Goal: Obtain resource: Download file/media

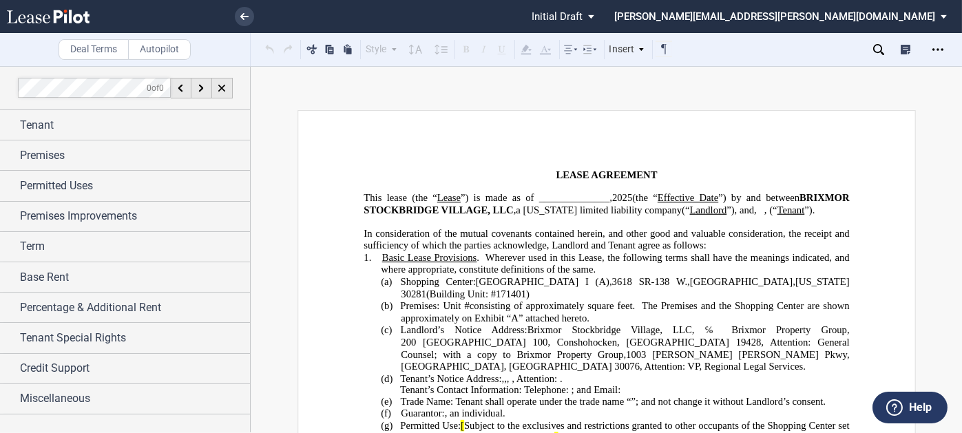
click at [90, 122] on div "Tenant" at bounding box center [135, 125] width 230 height 17
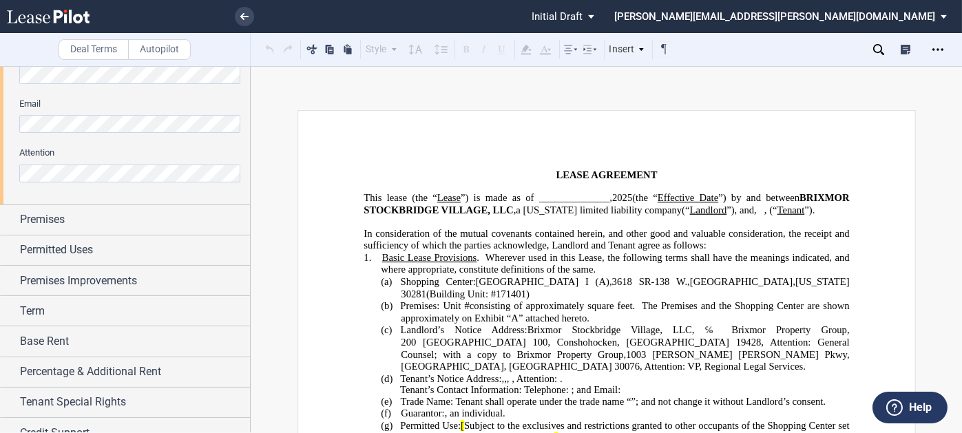
scroll to position [482, 0]
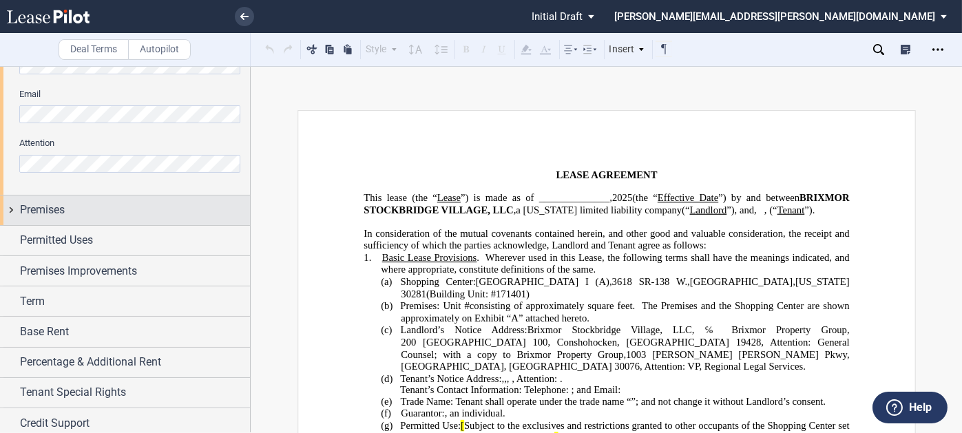
click at [112, 209] on div "Premises" at bounding box center [135, 210] width 230 height 17
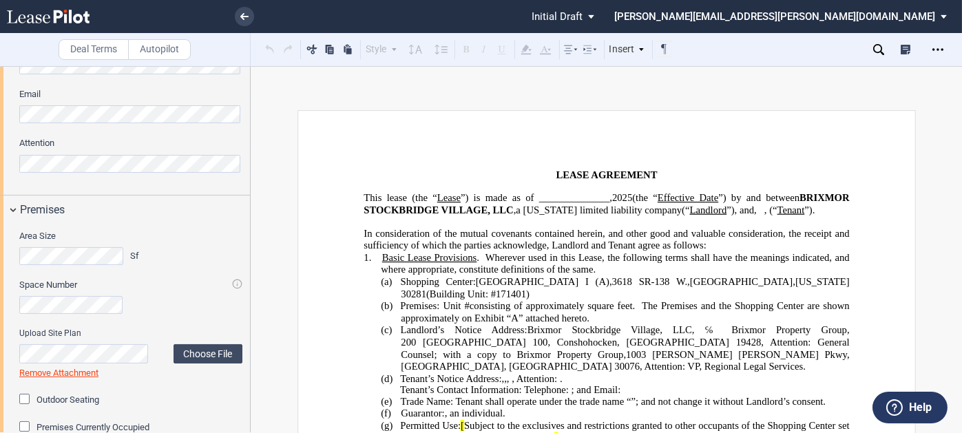
scroll to position [620, 0]
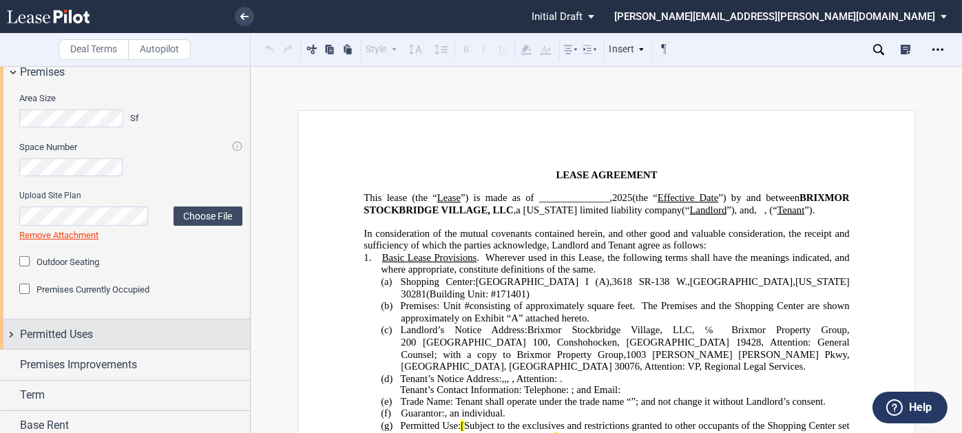
click at [112, 326] on div "Permitted Uses" at bounding box center [135, 334] width 230 height 17
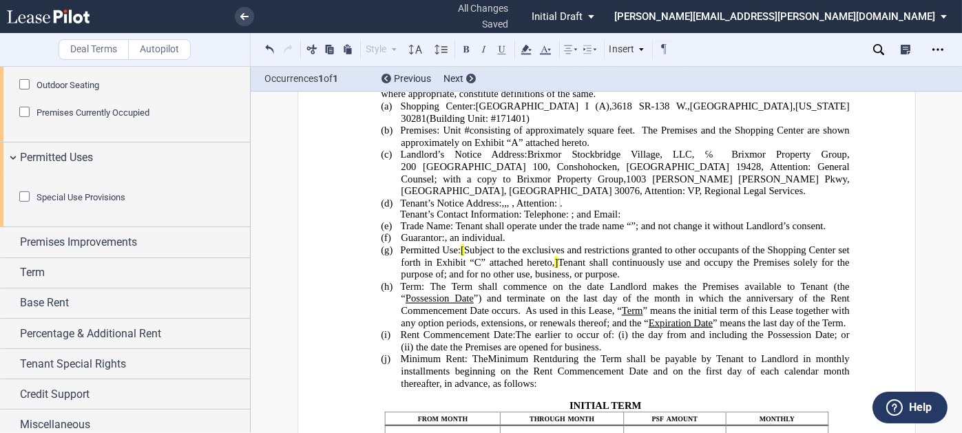
scroll to position [878, 0]
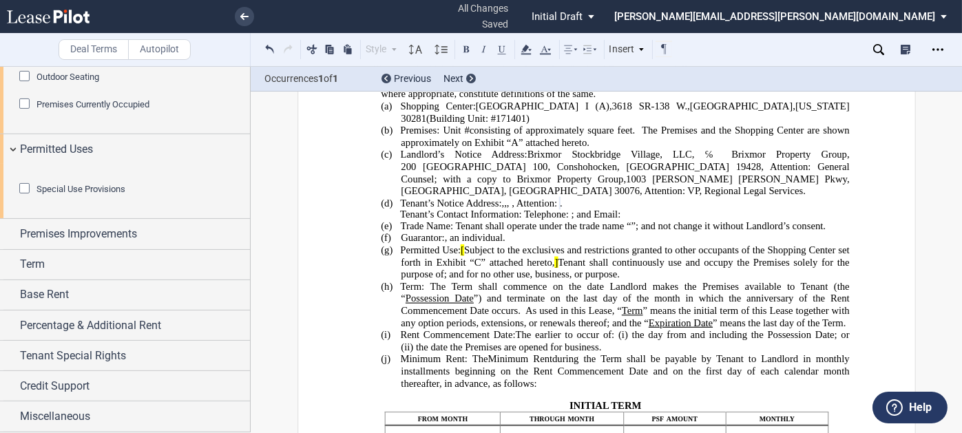
click at [89, 193] on span "Special Use Provisions" at bounding box center [80, 189] width 89 height 10
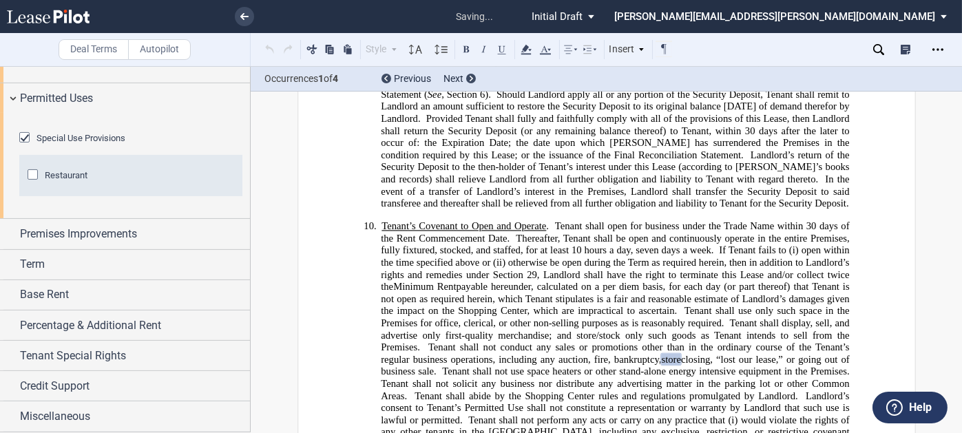
scroll to position [2458, 0]
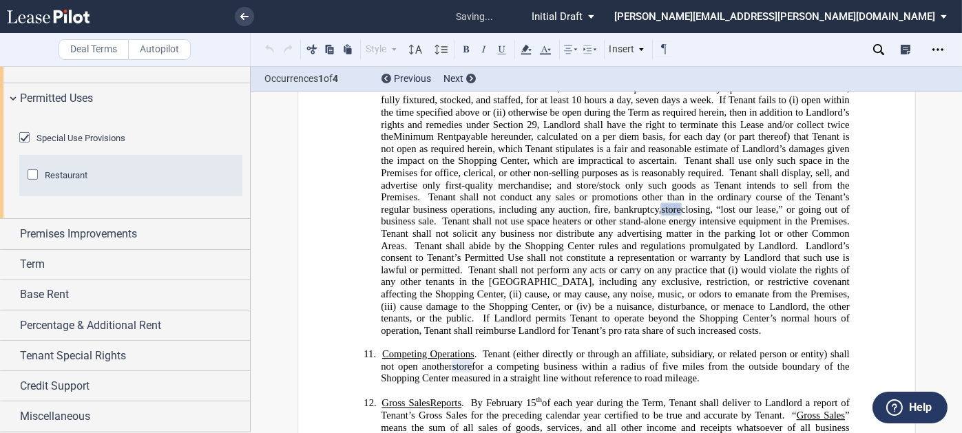
click at [73, 180] on span "Restaurant" at bounding box center [66, 175] width 43 height 10
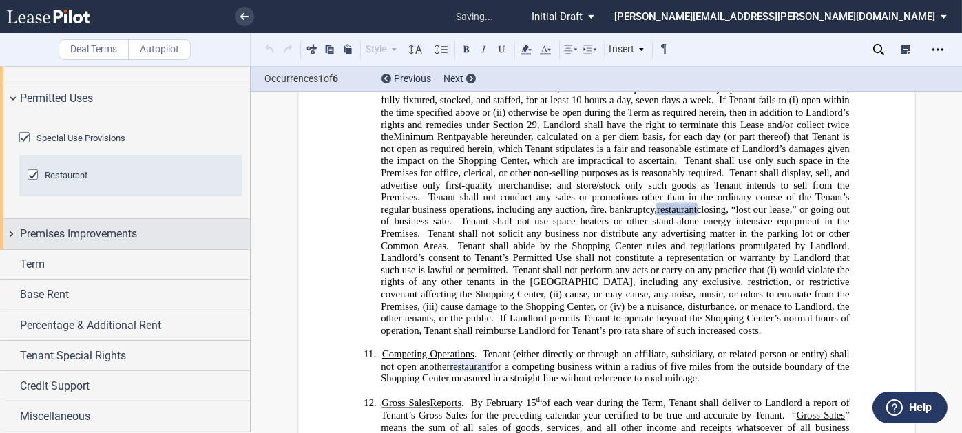
click at [91, 249] on div "Premises Improvements" at bounding box center [125, 234] width 250 height 30
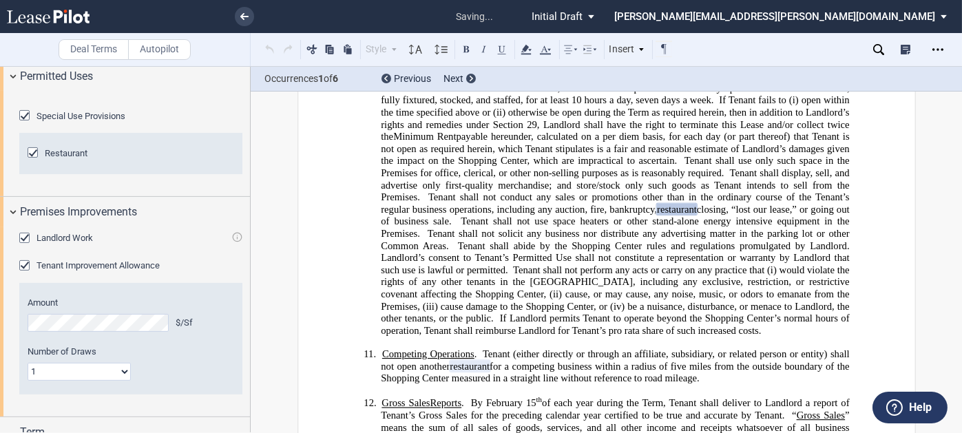
scroll to position [1085, 0]
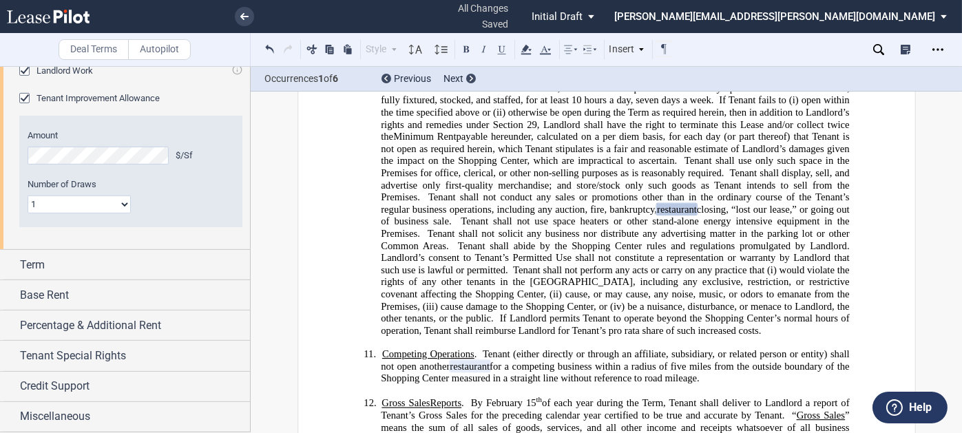
click at [24, 79] on div "Landlord Work" at bounding box center [26, 72] width 14 height 14
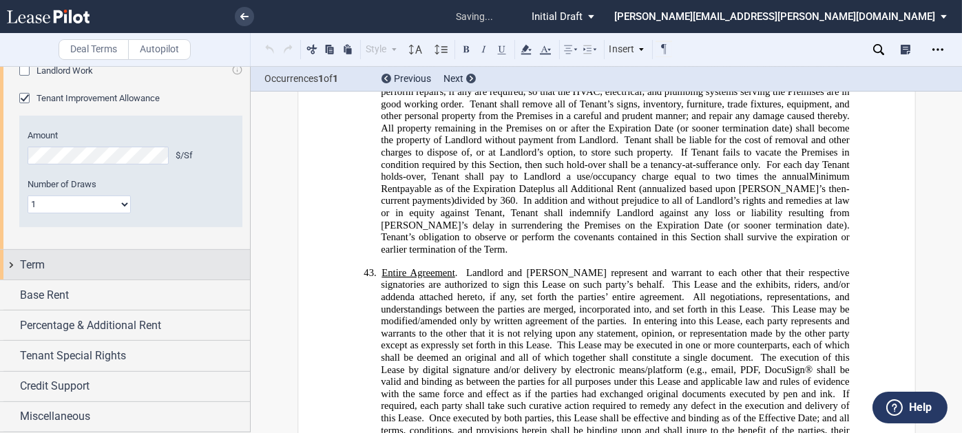
scroll to position [8517, 0]
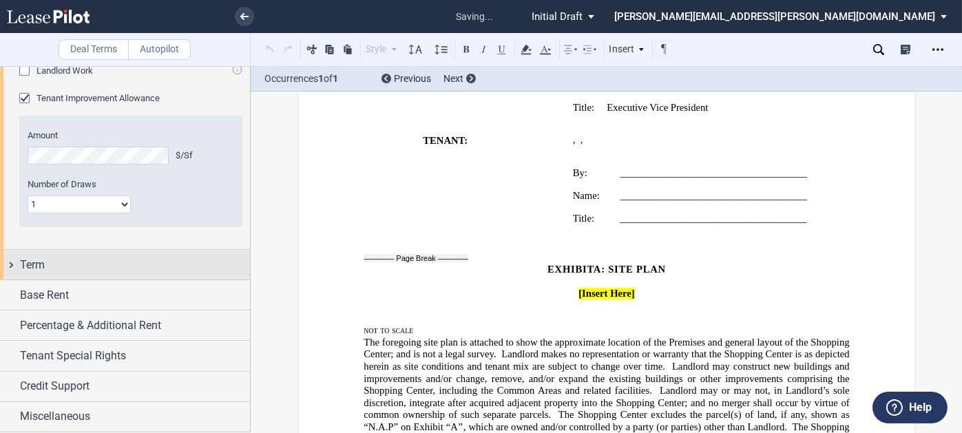
click at [120, 273] on div "Term" at bounding box center [135, 265] width 230 height 17
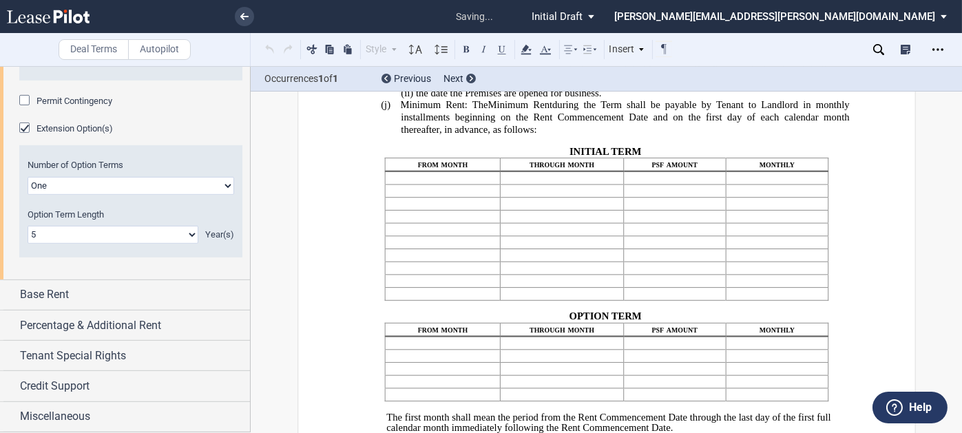
scroll to position [1489, 0]
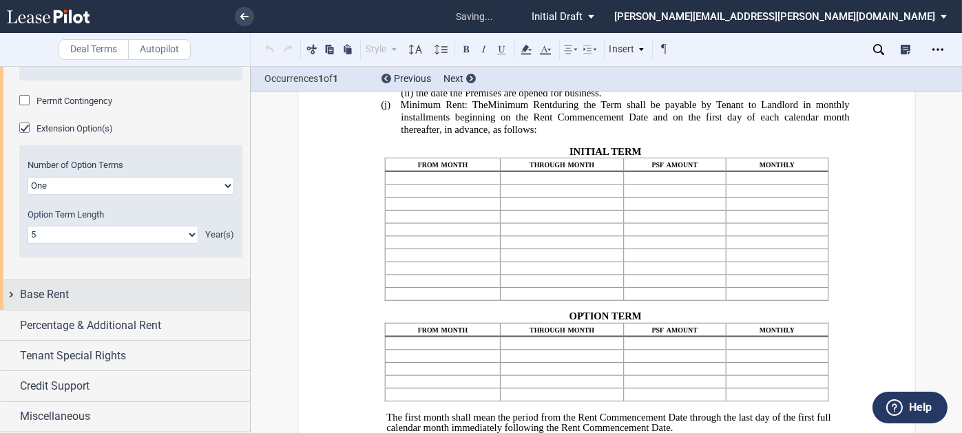
click at [141, 288] on div "Base Rent" at bounding box center [135, 294] width 230 height 17
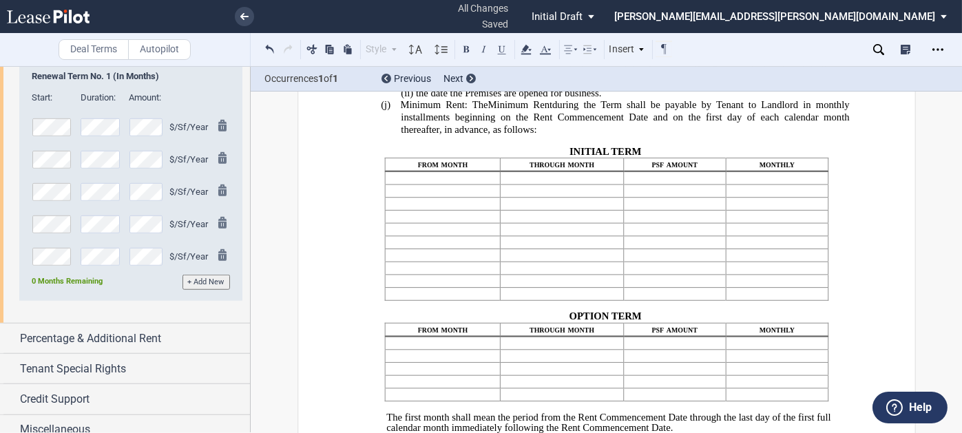
scroll to position [2177, 0]
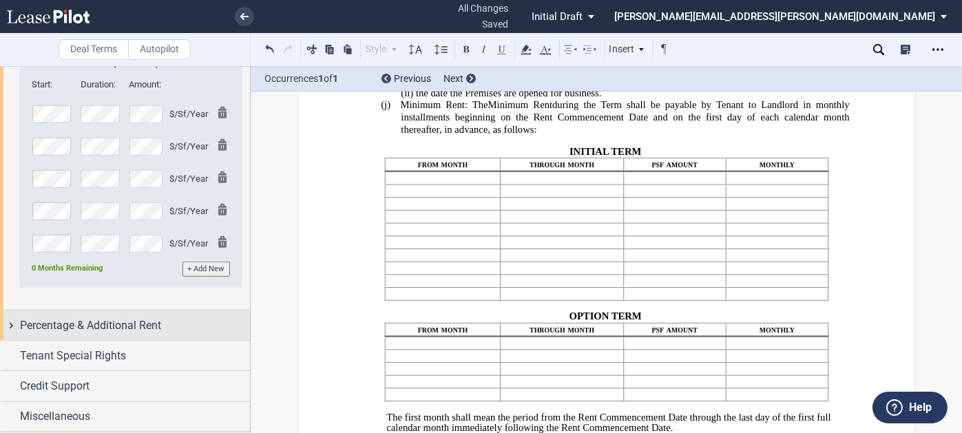
click at [111, 323] on span "Percentage & Additional Rent" at bounding box center [90, 325] width 141 height 17
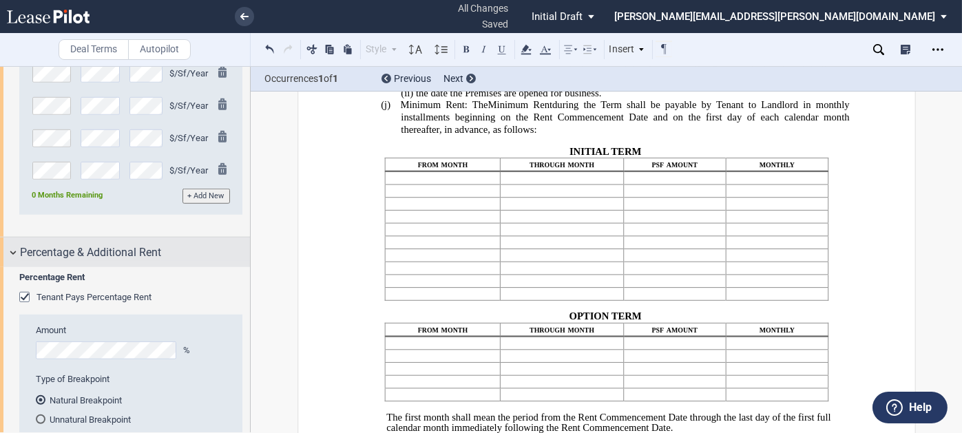
scroll to position [2463, 0]
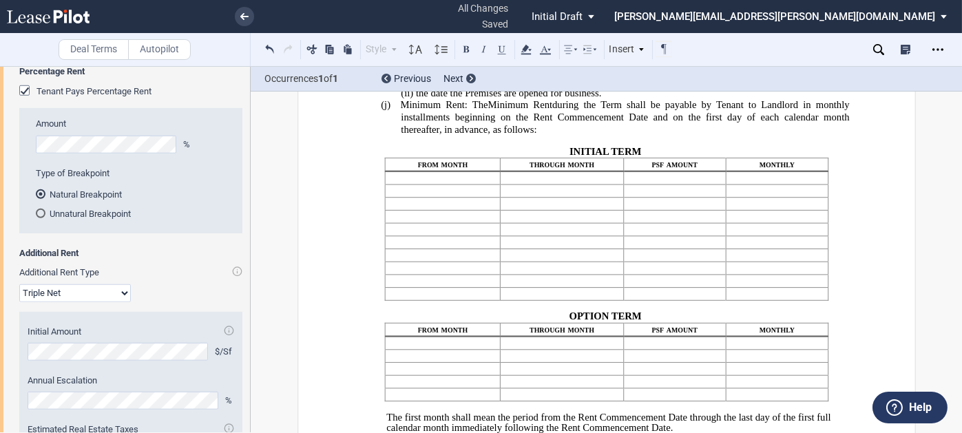
click at [40, 96] on span "Tenant Pays Percentage Rent" at bounding box center [93, 91] width 115 height 10
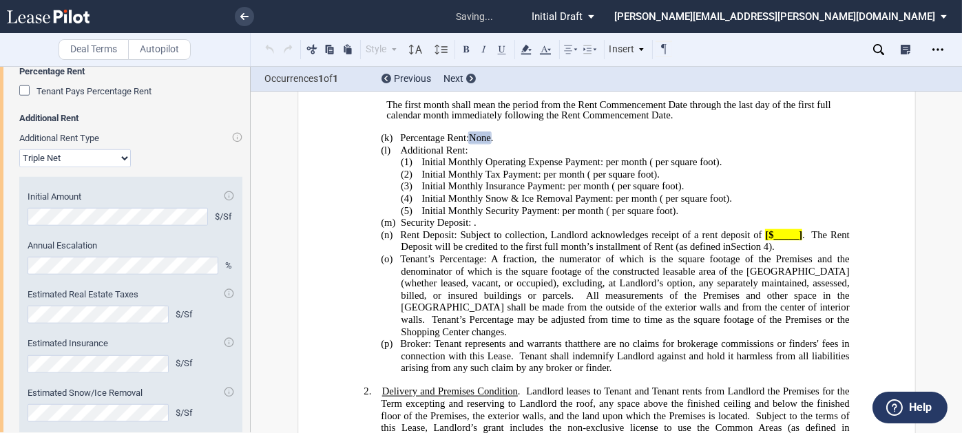
scroll to position [783, 0]
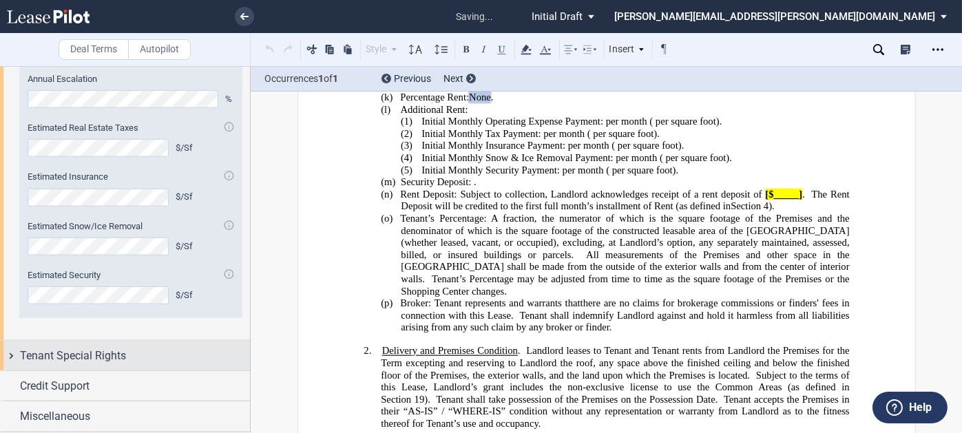
click at [112, 352] on span "Tenant Special Rights" at bounding box center [73, 356] width 106 height 17
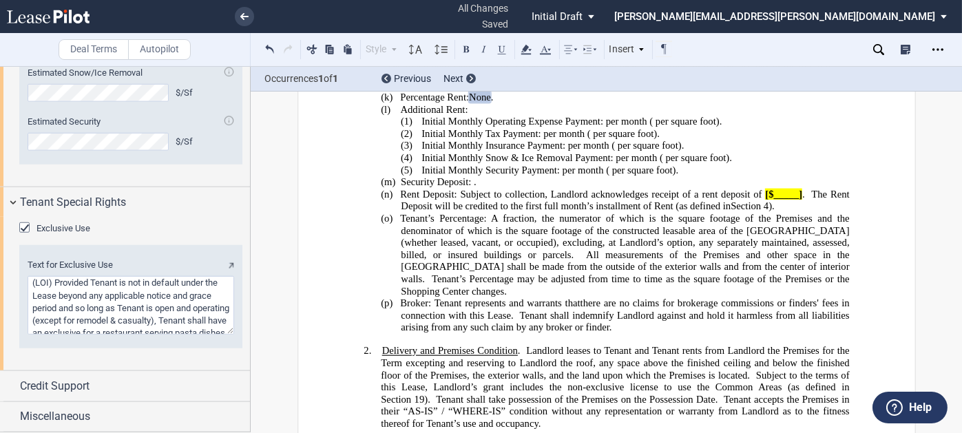
scroll to position [117, 0]
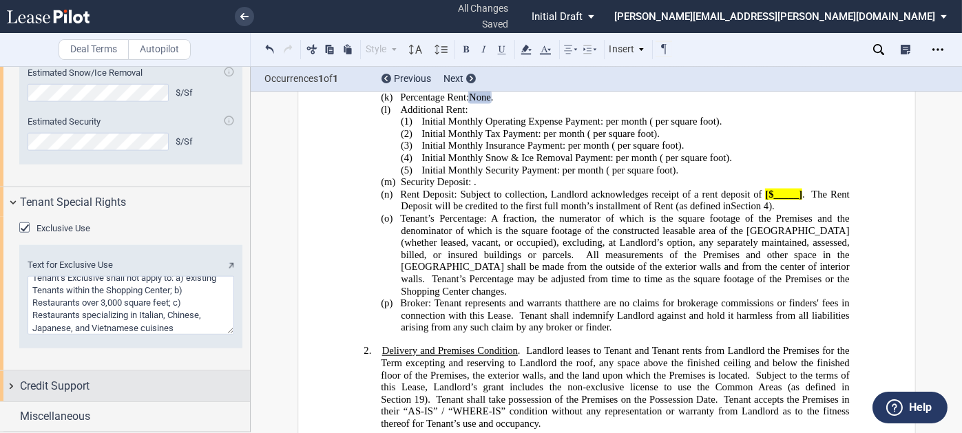
click at [92, 385] on div "Credit Support" at bounding box center [125, 386] width 250 height 30
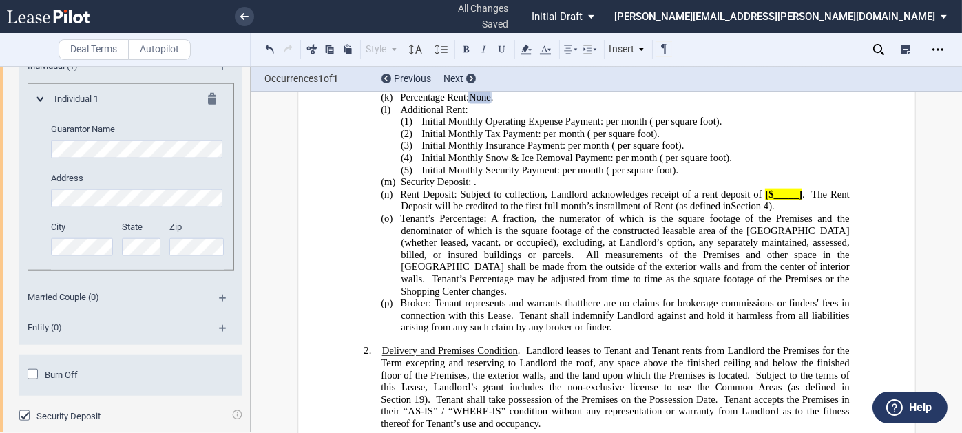
scroll to position [3382, 0]
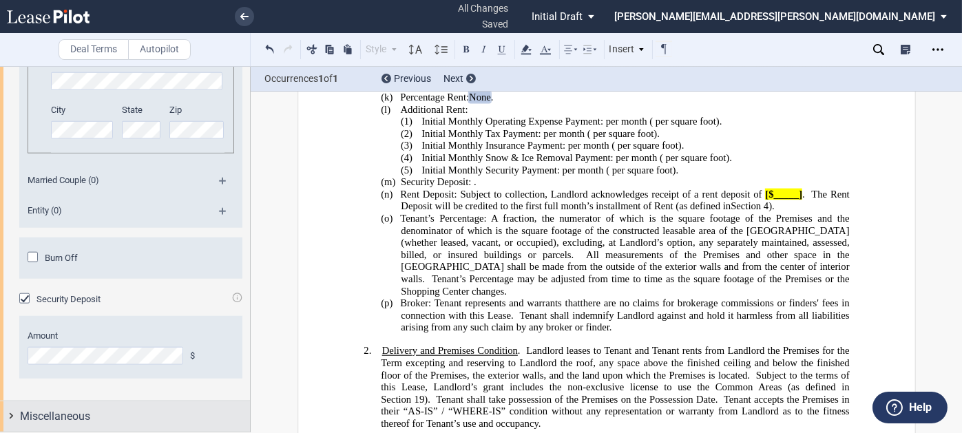
click at [94, 412] on div "Miscellaneous" at bounding box center [135, 416] width 230 height 17
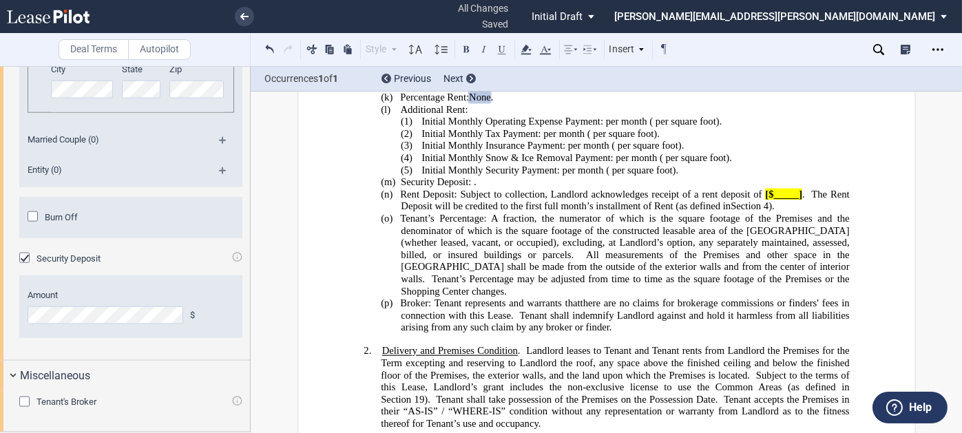
scroll to position [3422, 0]
click at [94, 403] on span "Tenant's Broker" at bounding box center [66, 402] width 60 height 10
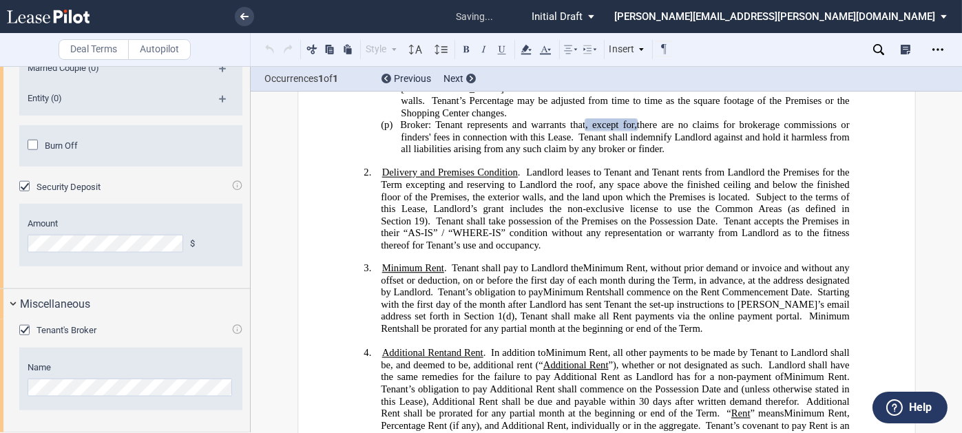
scroll to position [967, 0]
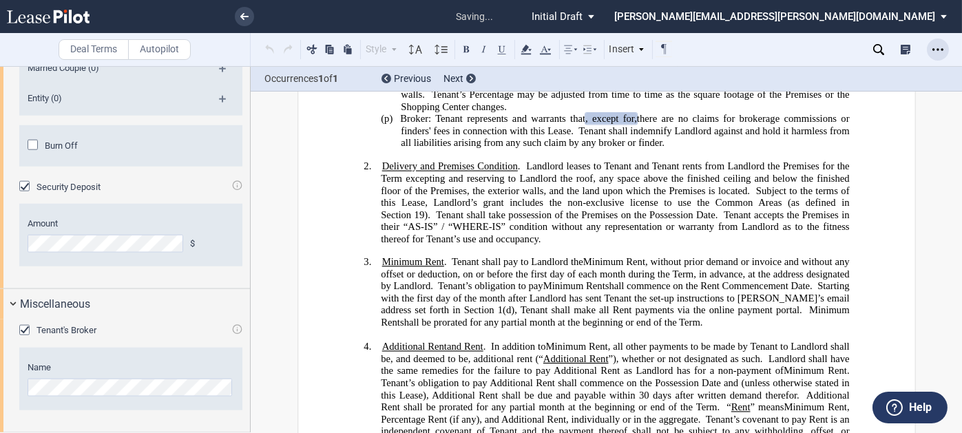
click at [932, 50] on use "Open Lease options menu" at bounding box center [937, 49] width 11 height 2
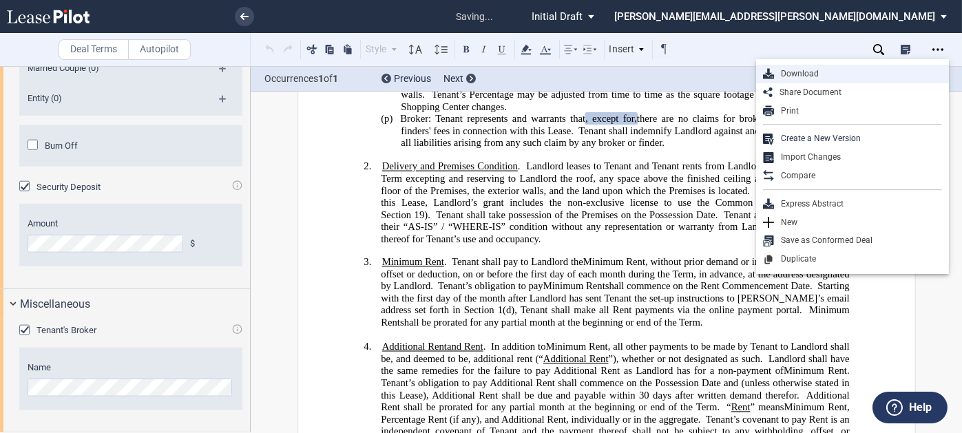
click at [789, 72] on div "Download" at bounding box center [858, 74] width 168 height 12
